Goal: Task Accomplishment & Management: Manage account settings

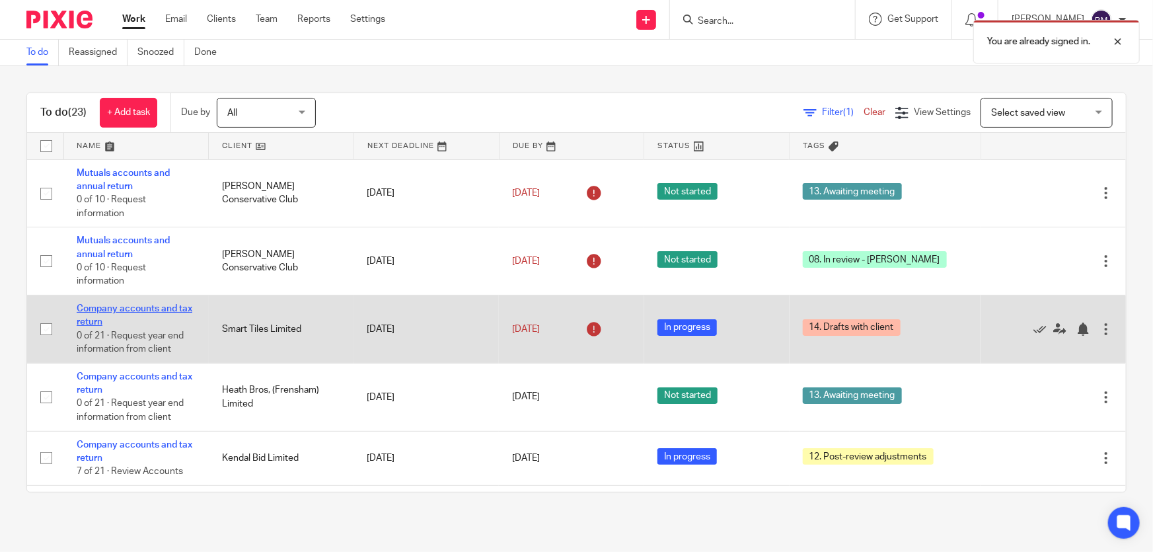
click at [151, 309] on link "Company accounts and tax return" at bounding box center [135, 315] width 116 height 22
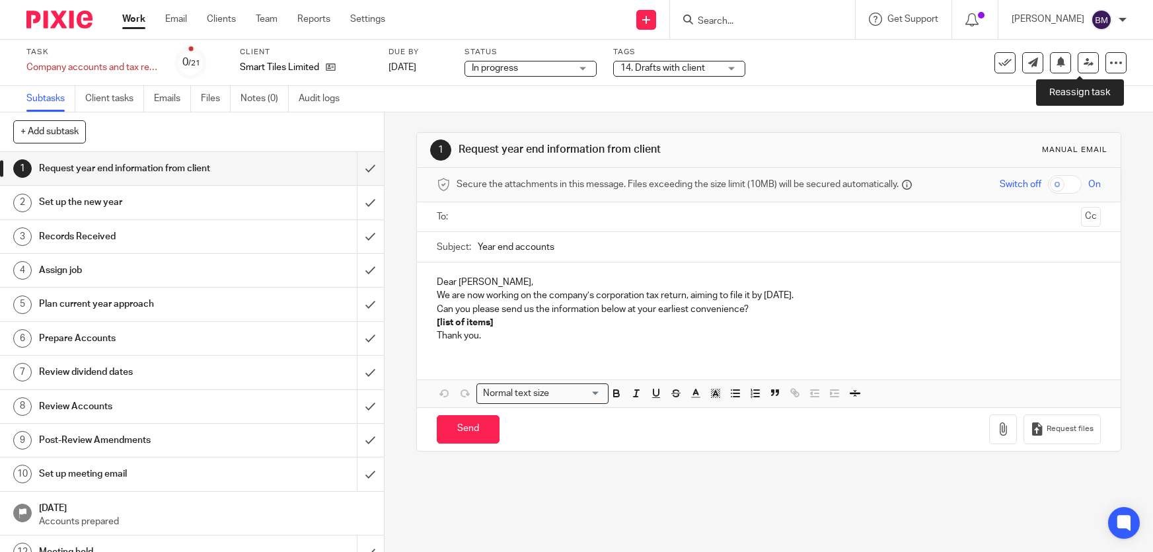
click at [1084, 64] on link at bounding box center [1088, 62] width 21 height 21
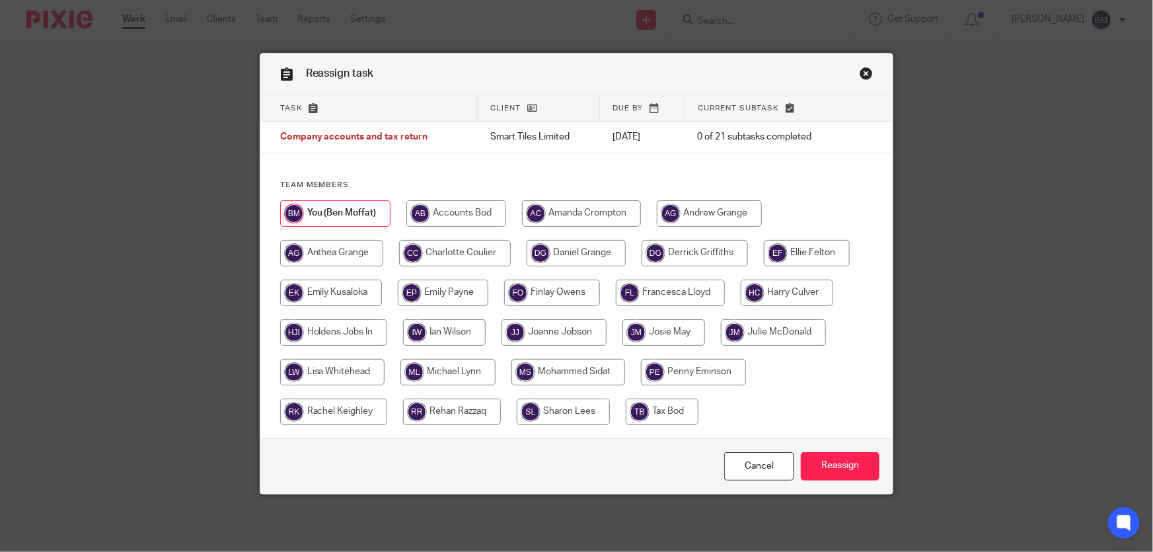
click at [539, 337] on input "radio" at bounding box center [554, 332] width 105 height 26
radio input "true"
click at [866, 476] on input "Reassign" at bounding box center [840, 466] width 79 height 28
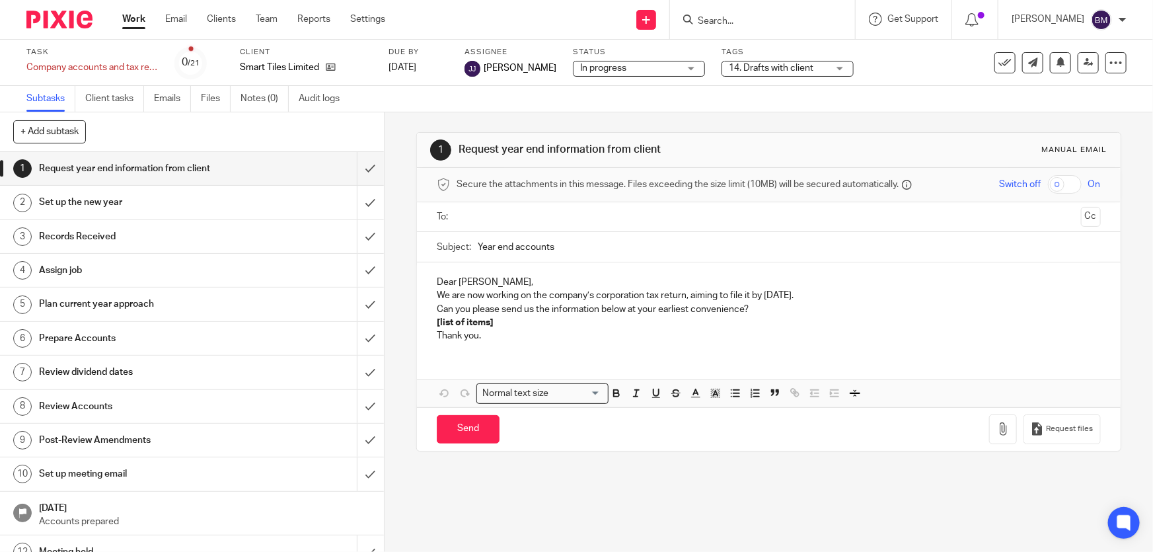
click at [131, 20] on link "Work" at bounding box center [133, 19] width 23 height 13
